Goal: Task Accomplishment & Management: Complete application form

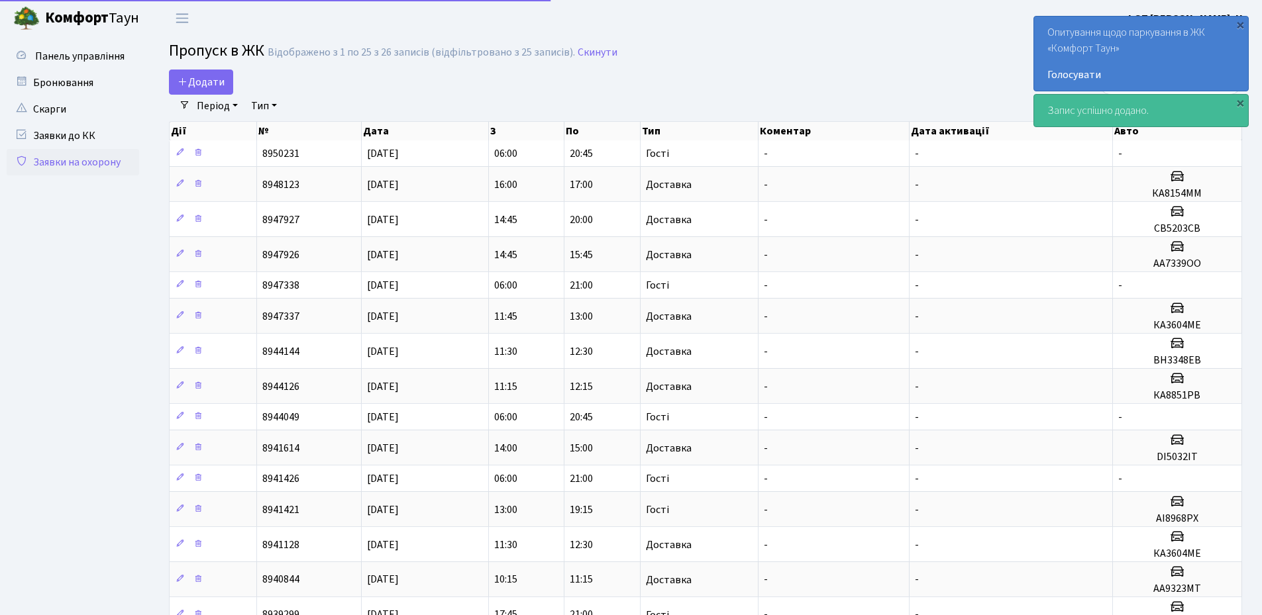
select select "25"
click at [185, 79] on icon at bounding box center [183, 81] width 11 height 11
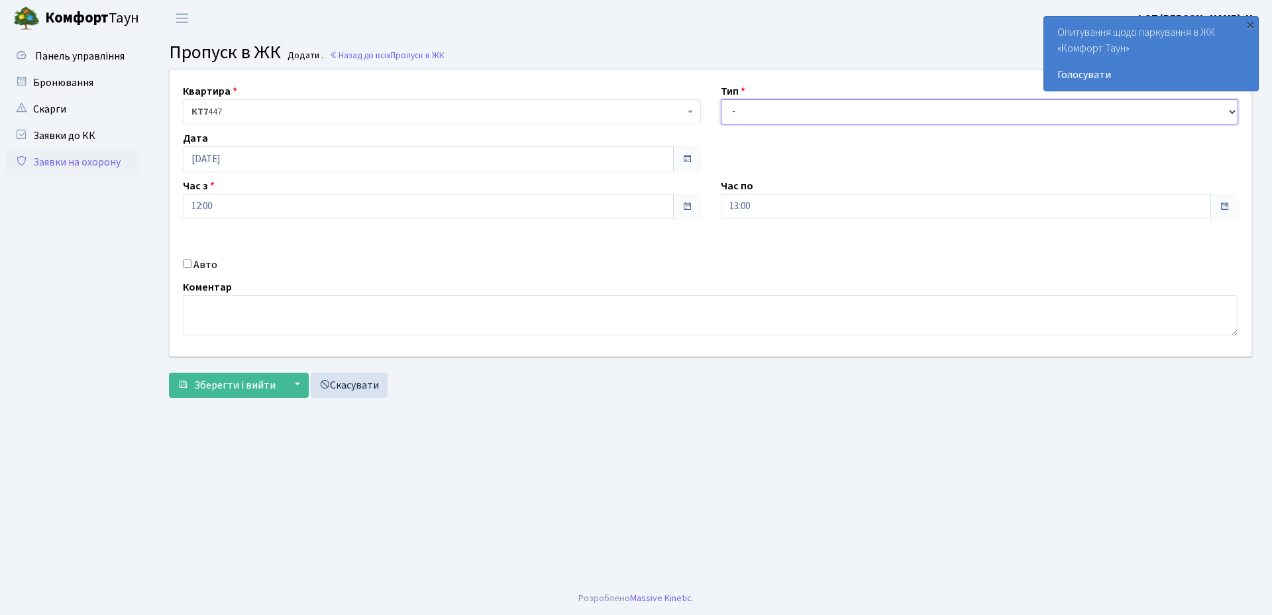
click at [740, 112] on select "- Доставка Таксі Гості Сервіс" at bounding box center [980, 111] width 518 height 25
select select "3"
click at [721, 99] on select "- Доставка Таксі Гості Сервіс" at bounding box center [980, 111] width 518 height 25
click at [256, 158] on input "[DATE]" at bounding box center [428, 158] width 491 height 25
click at [312, 244] on td "7" at bounding box center [315, 246] width 20 height 20
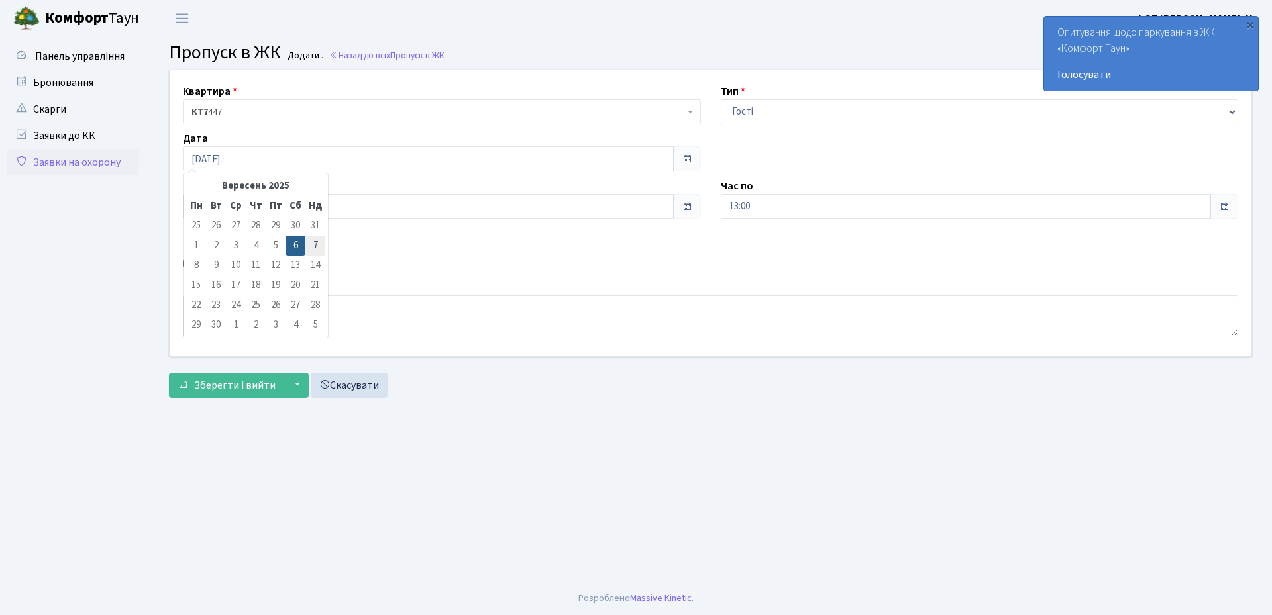
type input "[DATE]"
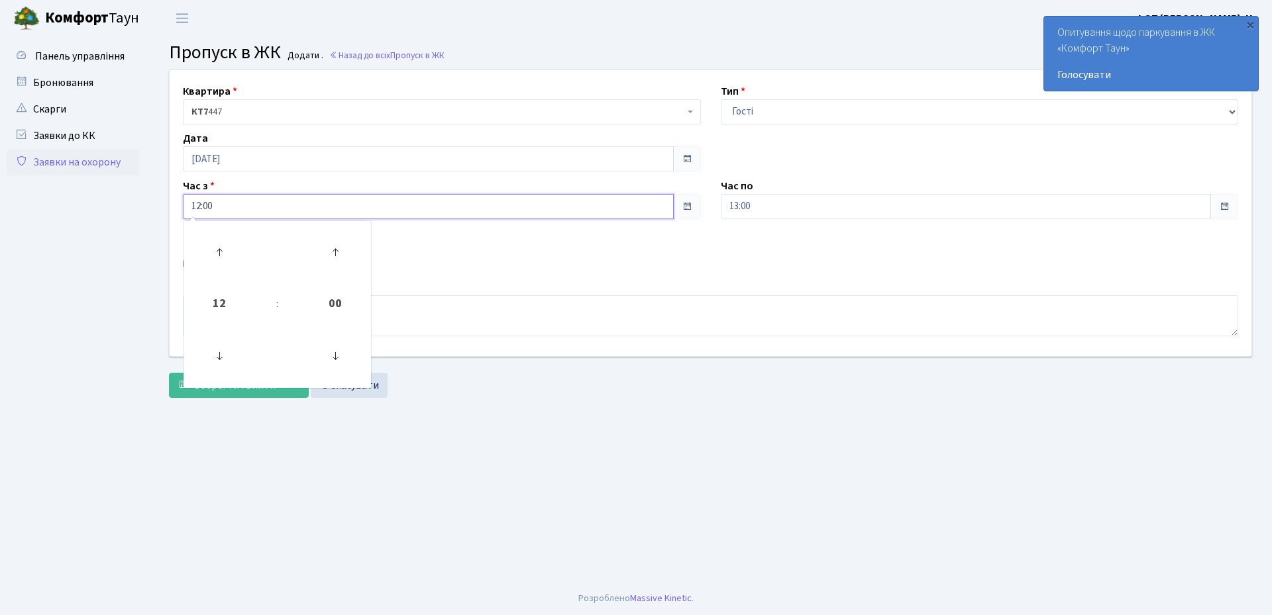
click at [282, 209] on input "12:00" at bounding box center [428, 206] width 491 height 25
click at [219, 354] on icon at bounding box center [219, 357] width 36 height 36
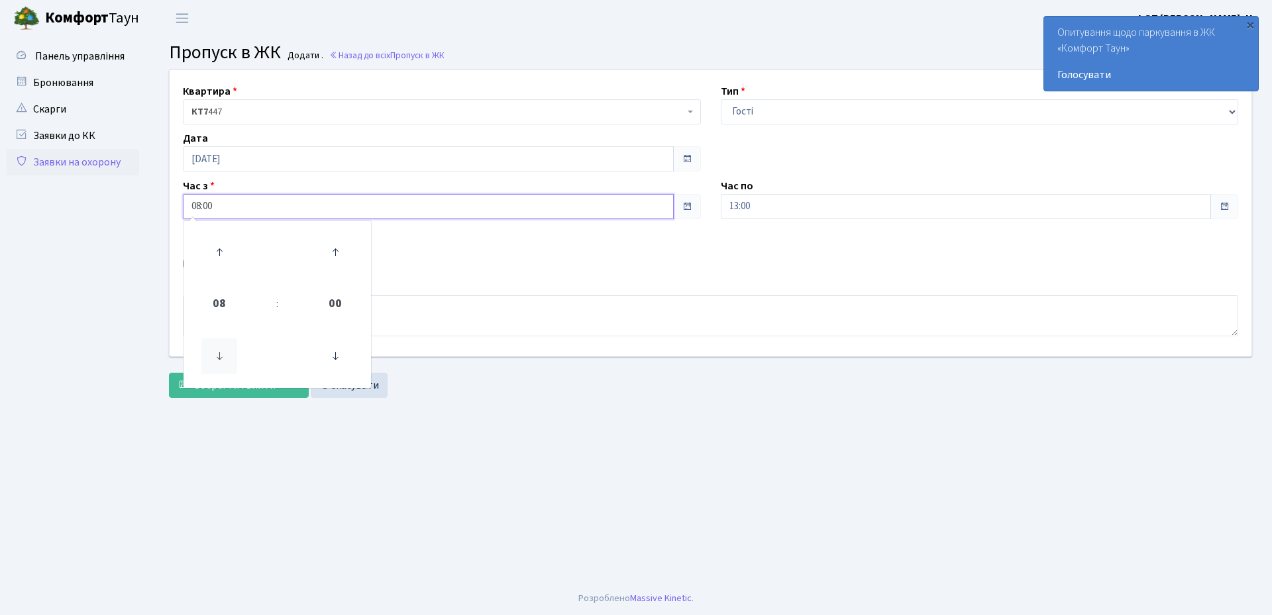
click at [219, 354] on icon at bounding box center [219, 357] width 36 height 36
type input "06:00"
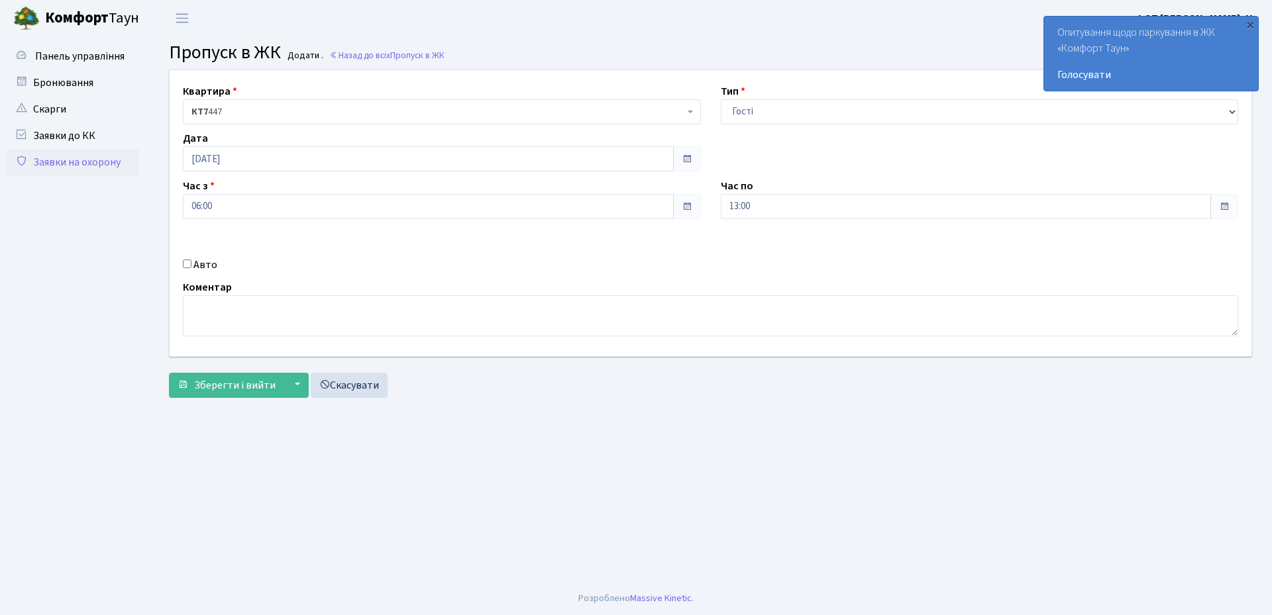
click at [513, 277] on div "Квартира <b>КТ7</b>&nbsp;&nbsp;&nbsp;447 КТ7 447 Тип - Доставка Таксі Гості Сер…" at bounding box center [711, 213] width 1102 height 286
click at [782, 215] on input "13:00" at bounding box center [966, 206] width 491 height 25
click at [757, 246] on icon at bounding box center [757, 253] width 36 height 36
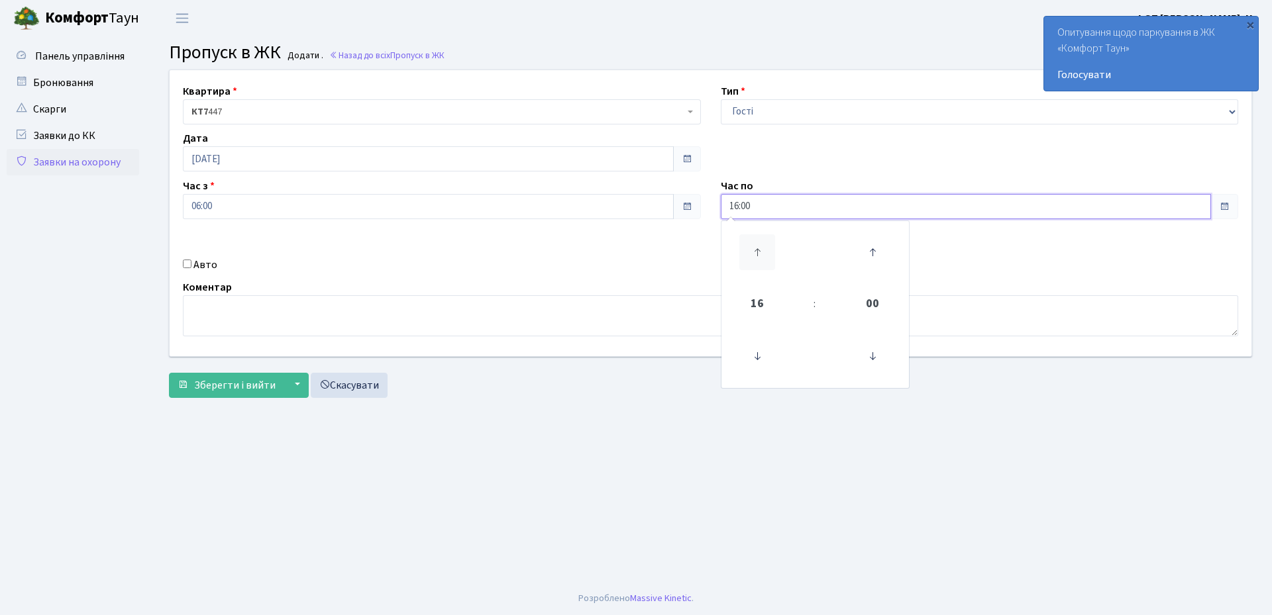
click at [757, 246] on icon at bounding box center [757, 253] width 36 height 36
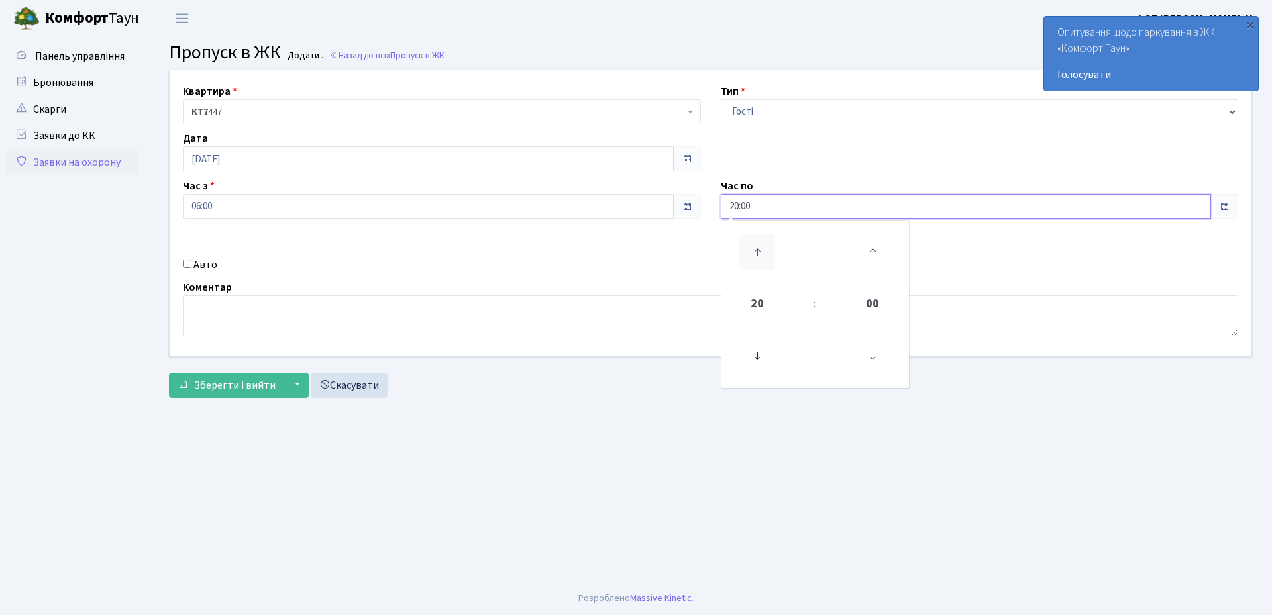
type input "21:00"
click at [658, 248] on div "Квартира <b>КТ7</b>&nbsp;&nbsp;&nbsp;447 КТ7 447 Тип - Доставка Таксі Гості Сер…" at bounding box center [711, 213] width 1102 height 286
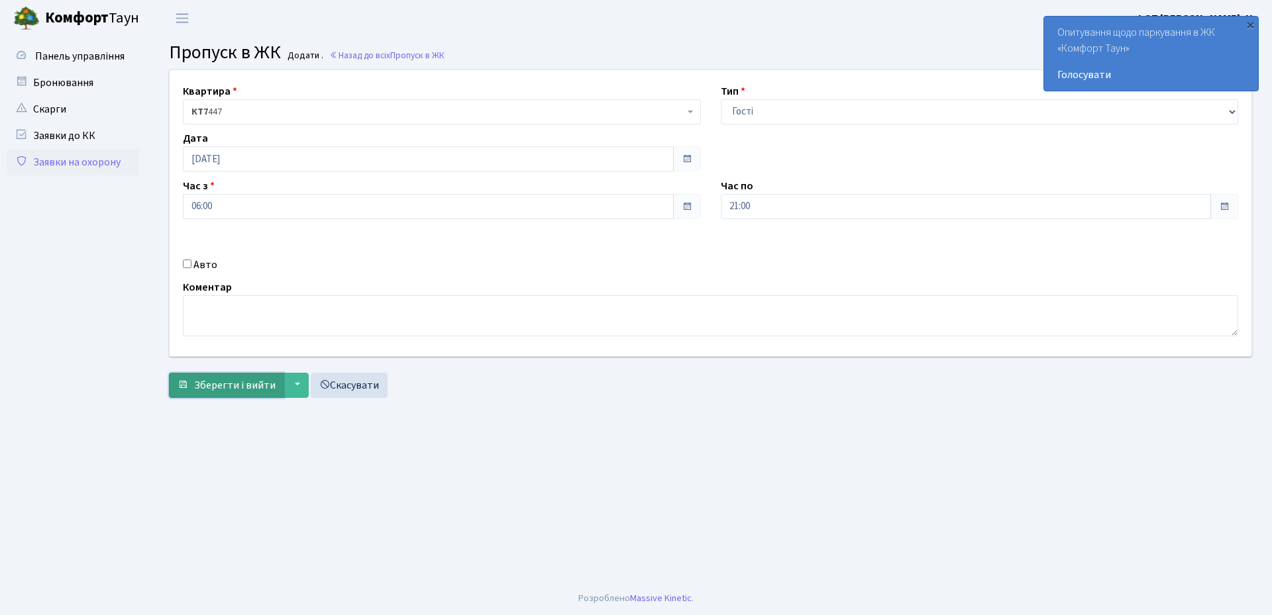
click at [222, 390] on span "Зберегти і вийти" at bounding box center [234, 385] width 81 height 15
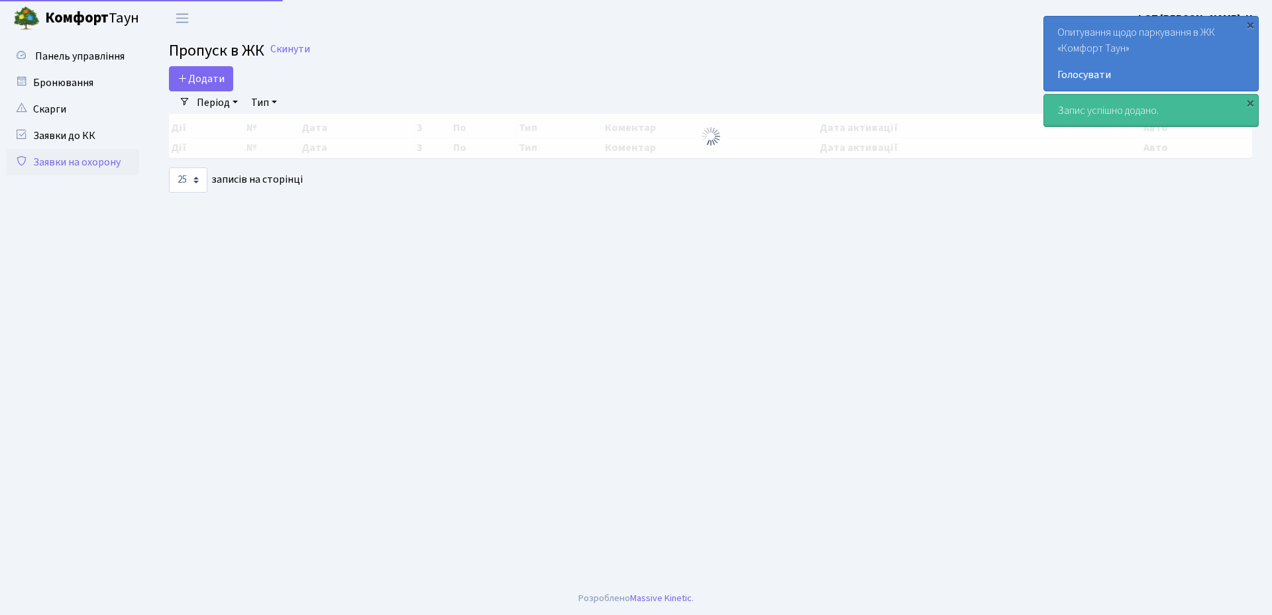
select select "25"
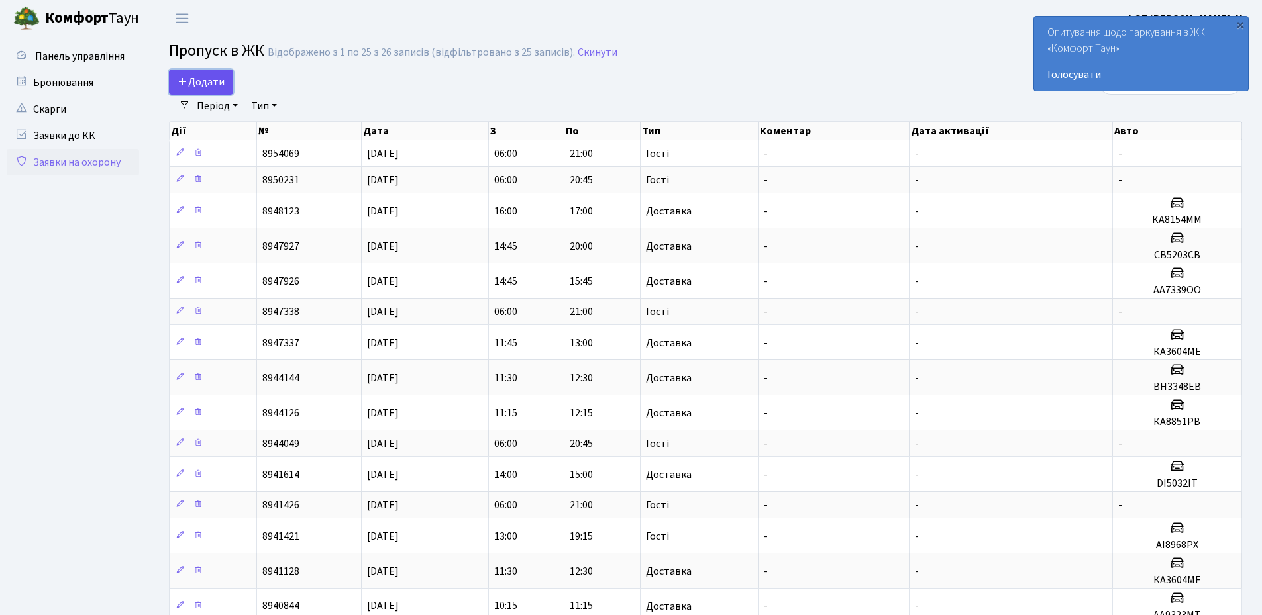
click at [193, 79] on span "Додати" at bounding box center [201, 82] width 47 height 15
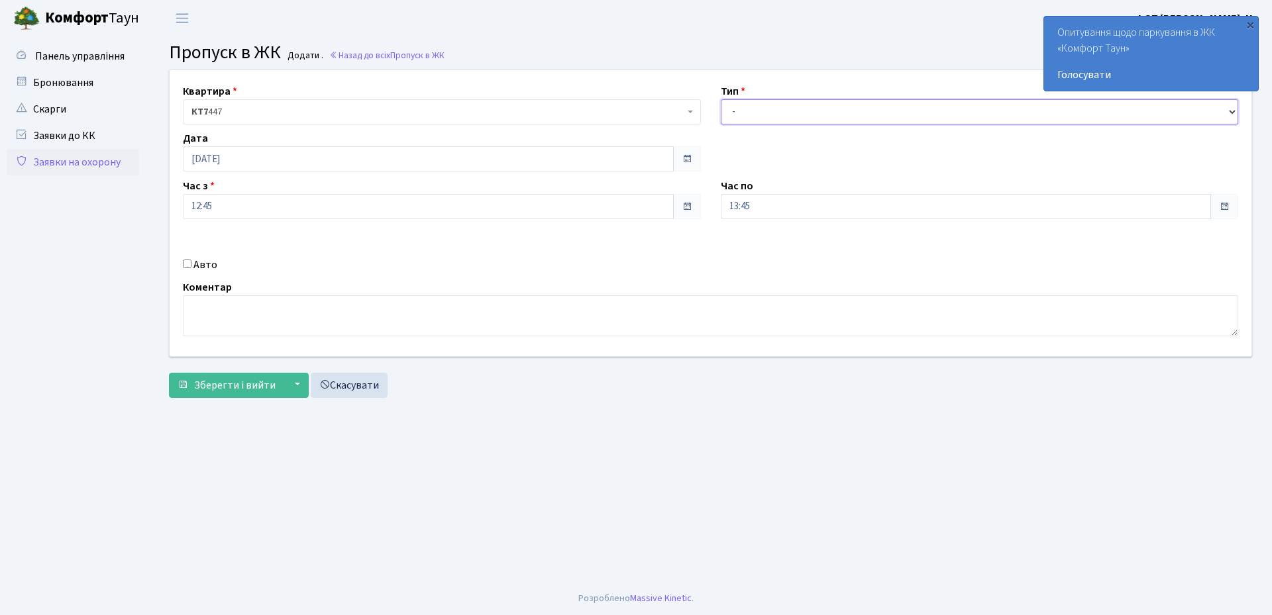
click at [770, 114] on select "- Доставка Таксі Гості Сервіс" at bounding box center [980, 111] width 518 height 25
select select "3"
click at [721, 99] on select "- Доставка Таксі Гості Сервіс" at bounding box center [980, 111] width 518 height 25
click at [189, 268] on input "Авто" at bounding box center [187, 264] width 9 height 9
checkbox input "true"
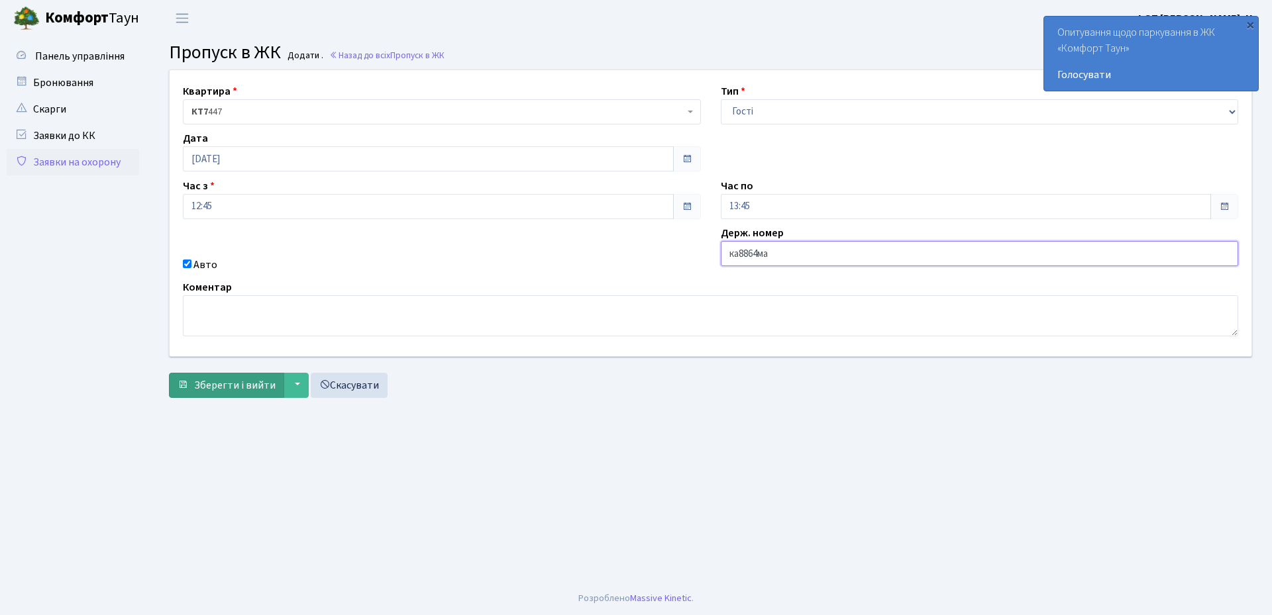
type input "ка8864ма"
click at [216, 388] on span "Зберегти і вийти" at bounding box center [234, 385] width 81 height 15
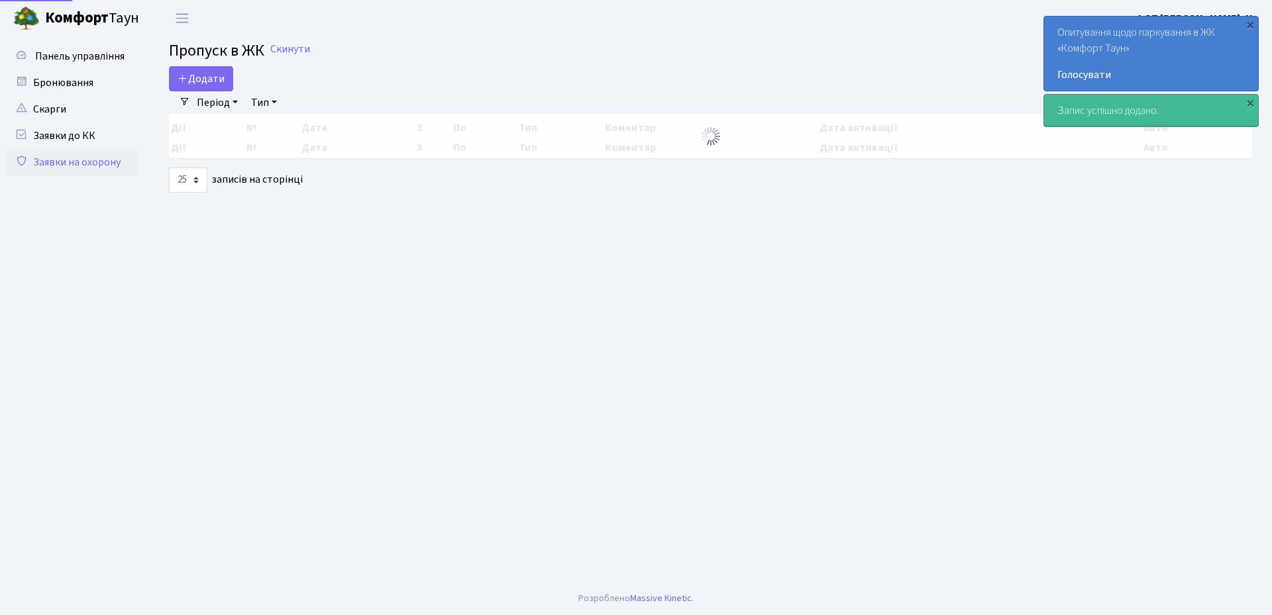
select select "25"
